Goal: Task Accomplishment & Management: Complete application form

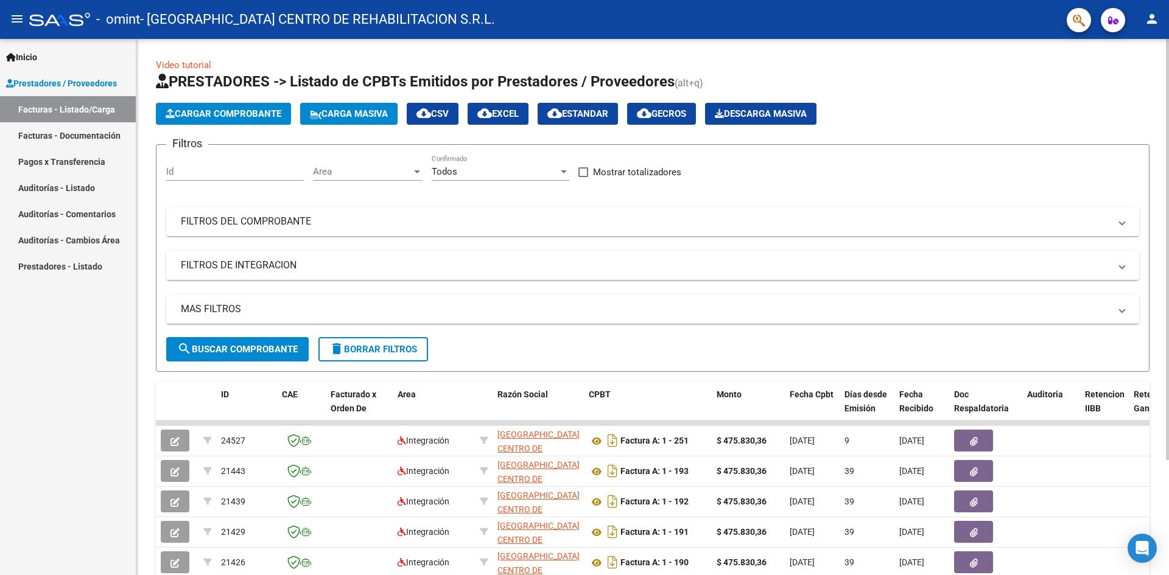
click at [254, 124] on button "Cargar Comprobante" at bounding box center [223, 114] width 135 height 22
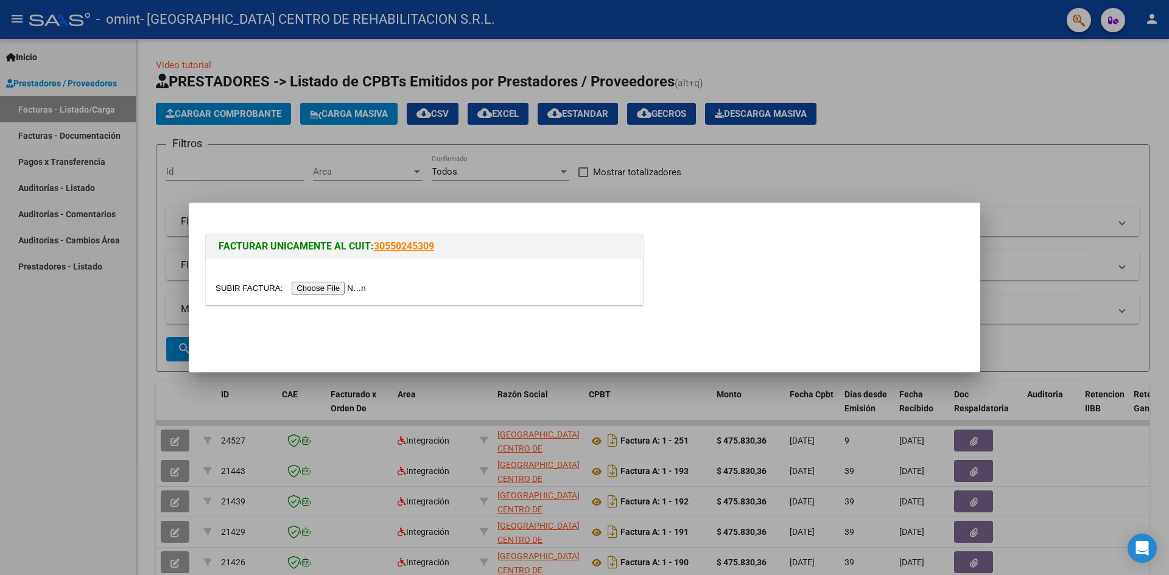
click at [336, 289] on input "file" at bounding box center [292, 288] width 154 height 13
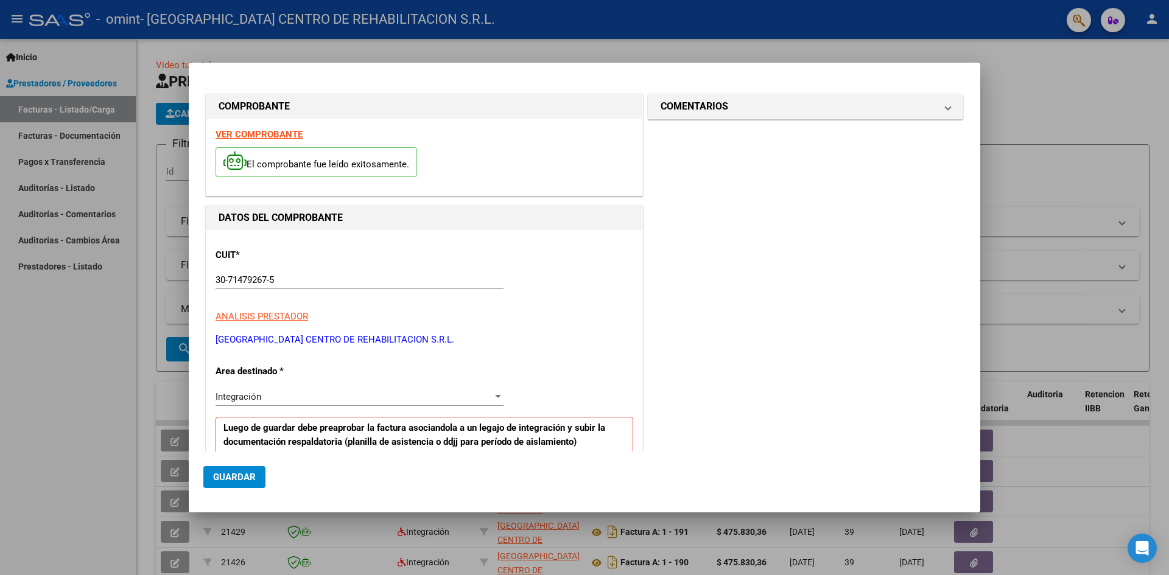
scroll to position [237, 0]
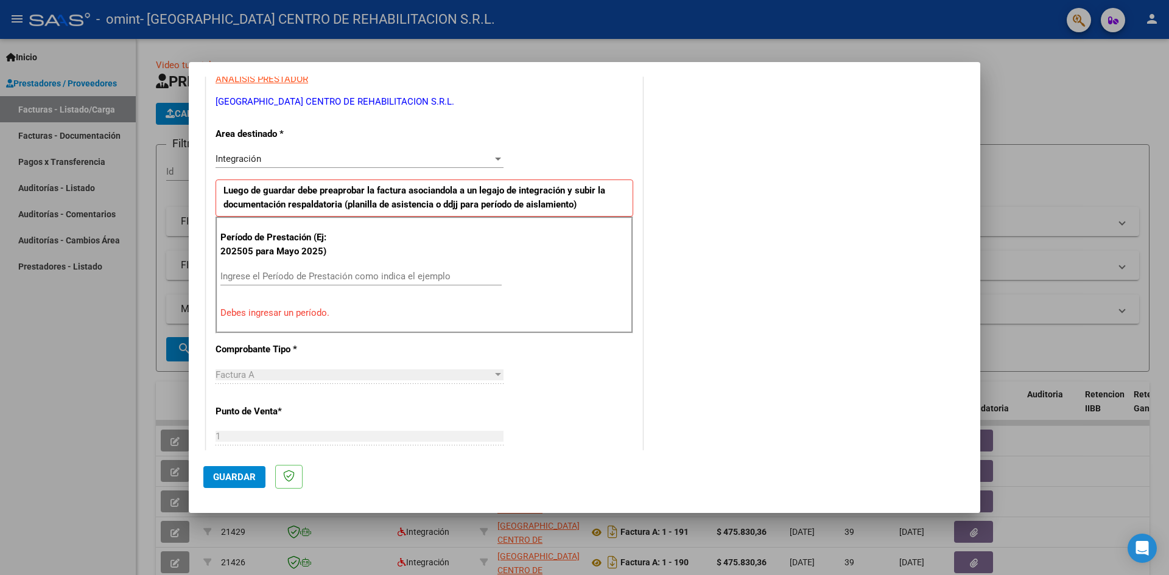
click at [407, 267] on div "Ingrese el Período de Prestación como indica el ejemplo" at bounding box center [360, 276] width 281 height 18
click at [413, 270] on div "Ingrese el Período de Prestación como indica el ejemplo" at bounding box center [360, 276] width 281 height 18
click at [419, 277] on input "Ingrese el Período de Prestación como indica el ejemplo" at bounding box center [360, 276] width 281 height 11
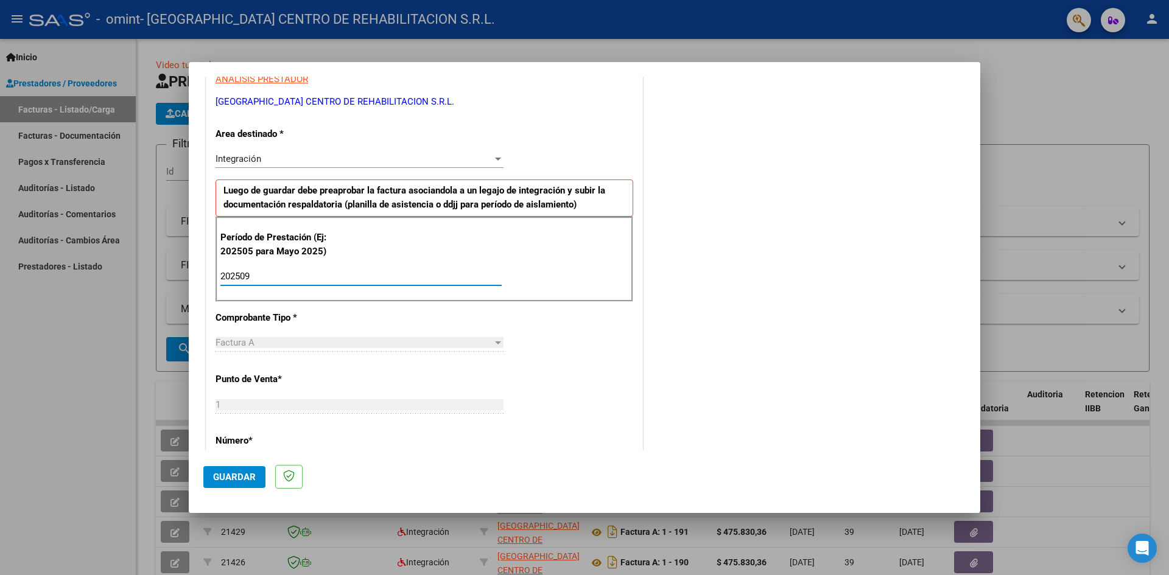
type input "202509"
click at [248, 472] on span "Guardar" at bounding box center [234, 477] width 43 height 11
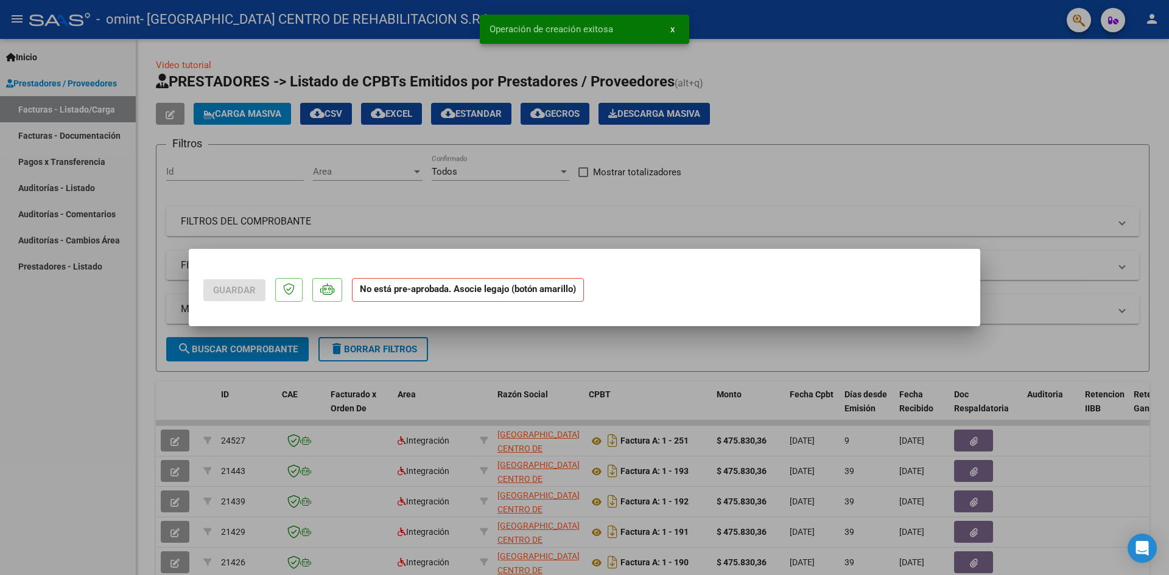
scroll to position [0, 0]
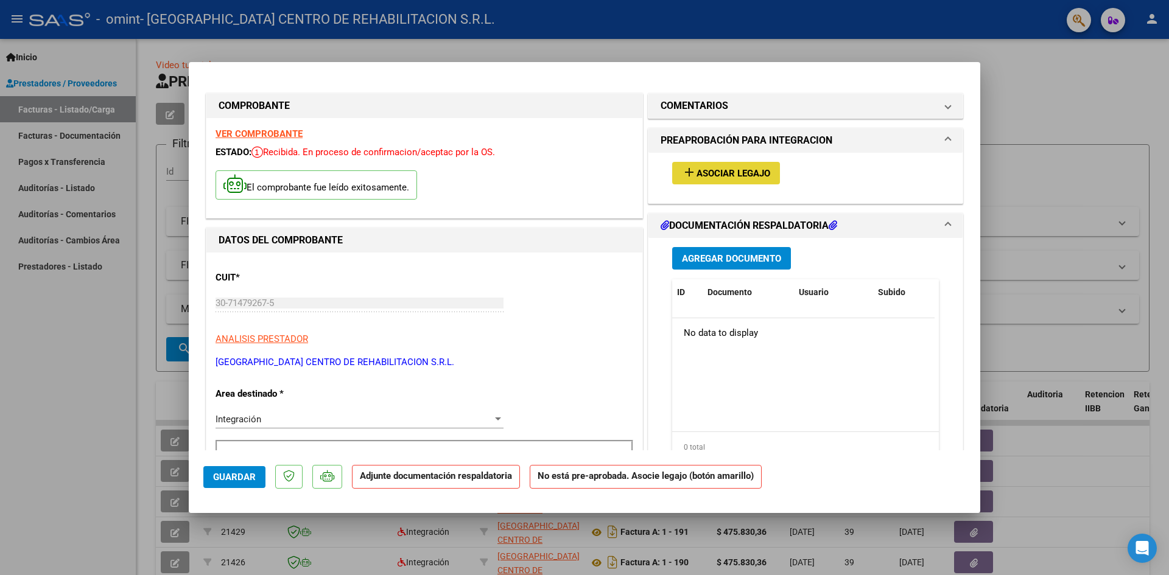
click at [747, 168] on span "Asociar Legajo" at bounding box center [733, 173] width 74 height 11
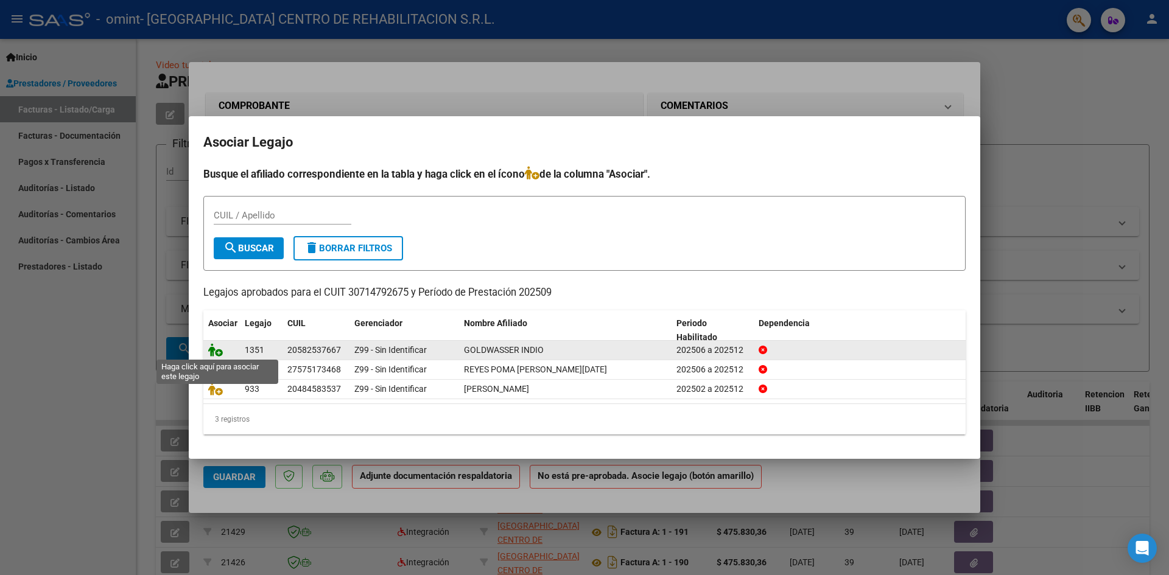
click at [215, 351] on icon at bounding box center [215, 349] width 15 height 13
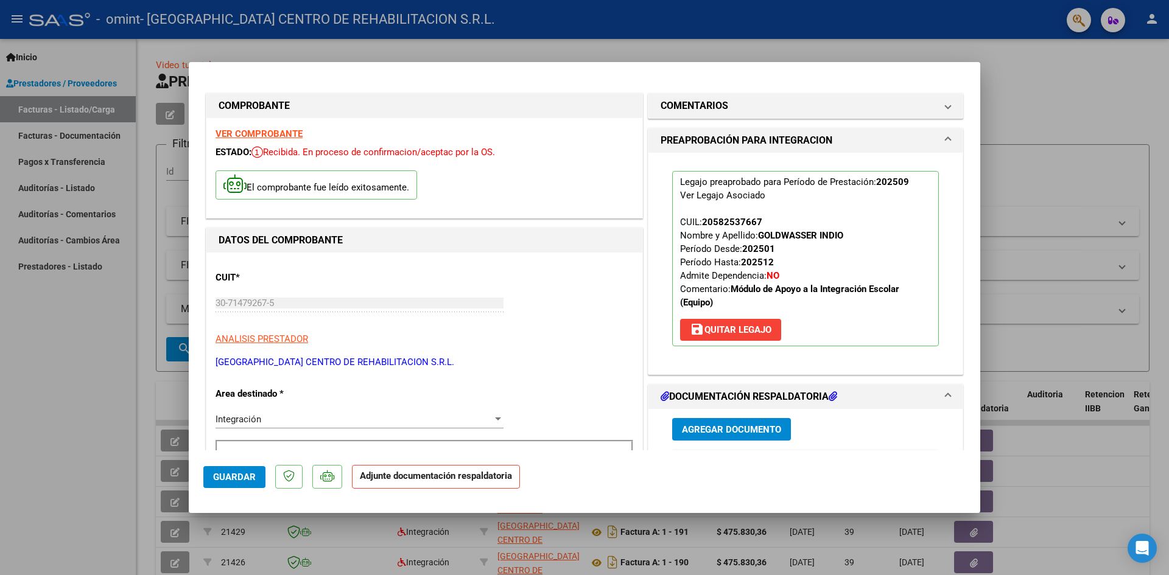
click at [734, 434] on span "Agregar Documento" at bounding box center [731, 429] width 99 height 11
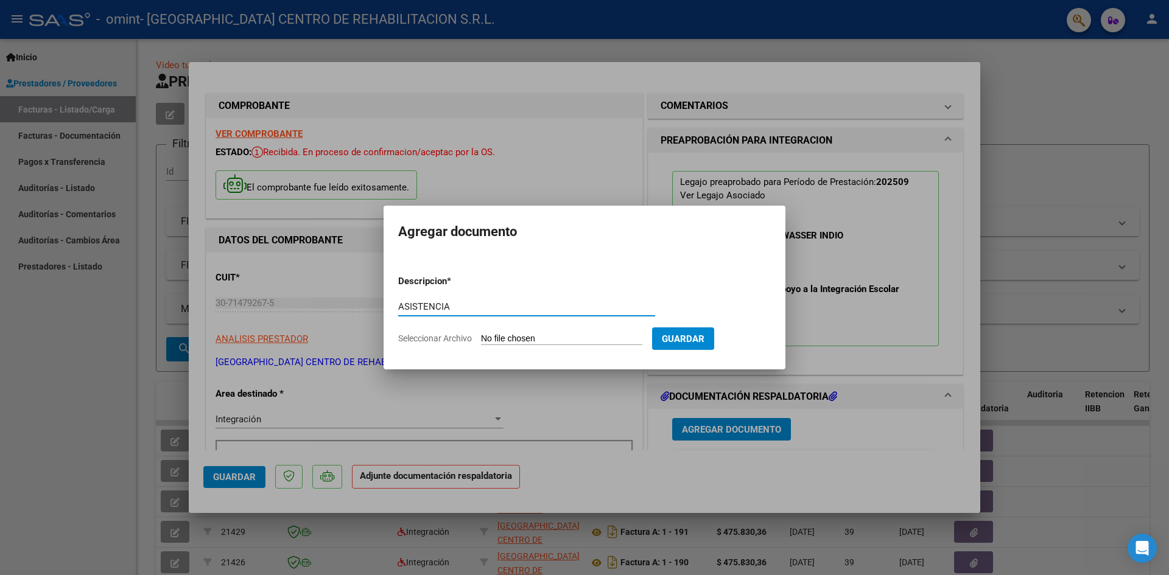
type input "ASISTENCIA"
click at [515, 335] on input "Seleccionar Archivo" at bounding box center [561, 340] width 161 height 12
type input "C:\fakepath\Asistencia Goldwasser Indio SAIE - [DATE] (1).pdf"
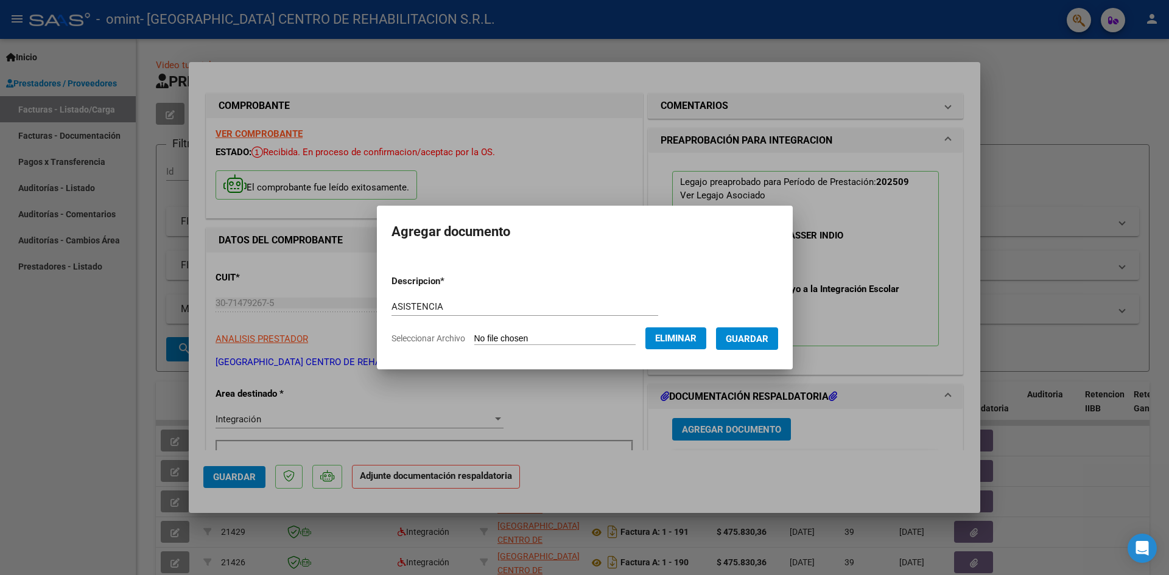
click at [752, 348] on button "Guardar" at bounding box center [747, 338] width 62 height 23
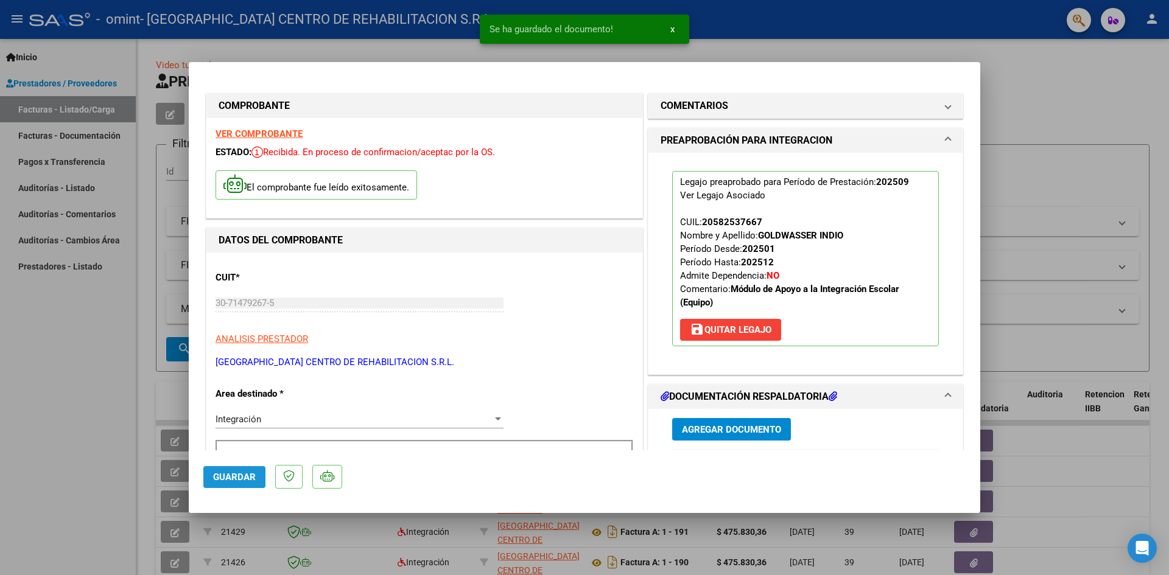
click at [238, 479] on span "Guardar" at bounding box center [234, 477] width 43 height 11
click at [103, 414] on div at bounding box center [584, 287] width 1169 height 575
type input "$ 0,00"
